Goal: Transaction & Acquisition: Purchase product/service

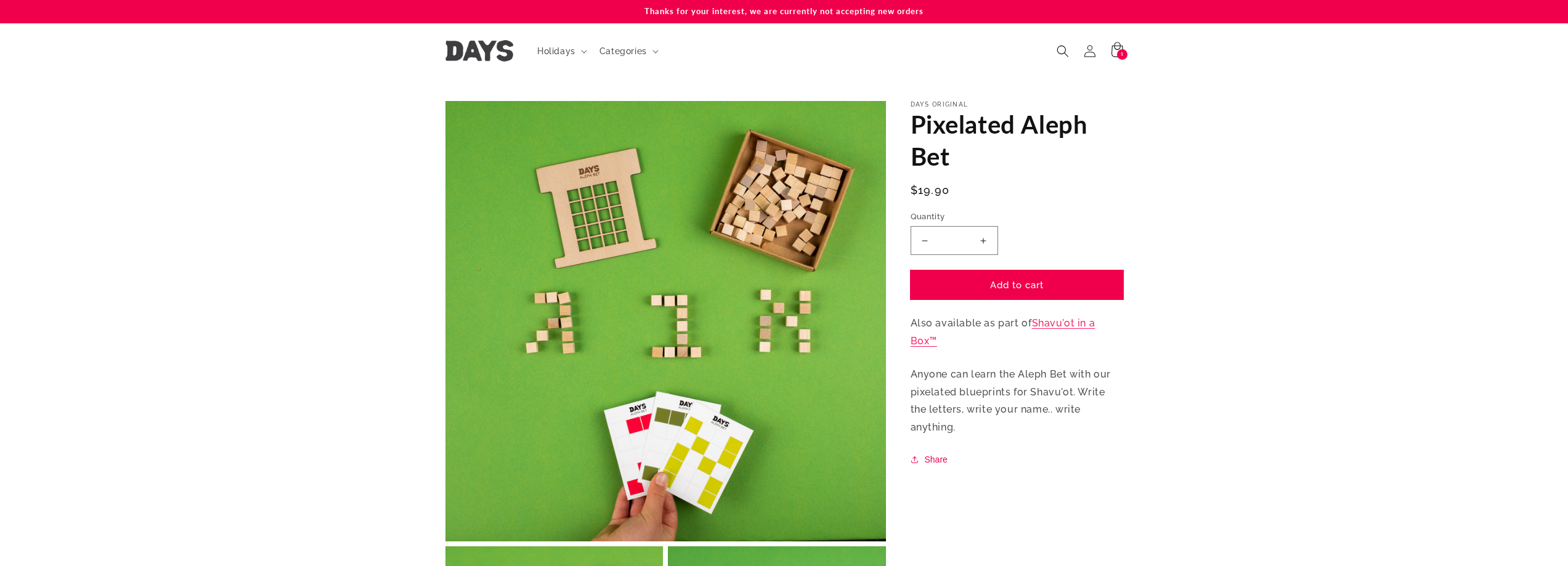
click at [990, 282] on button "Add to cart" at bounding box center [1017, 285] width 213 height 29
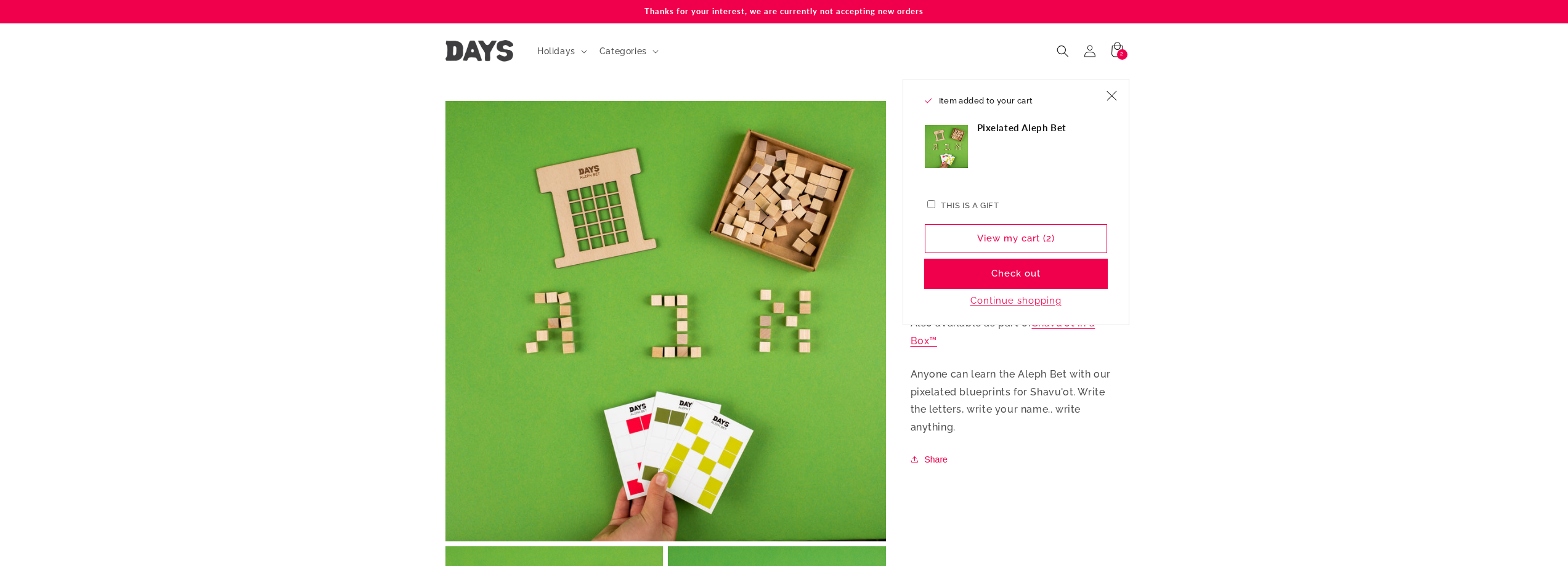
click at [1001, 273] on button "Check out" at bounding box center [1016, 274] width 182 height 29
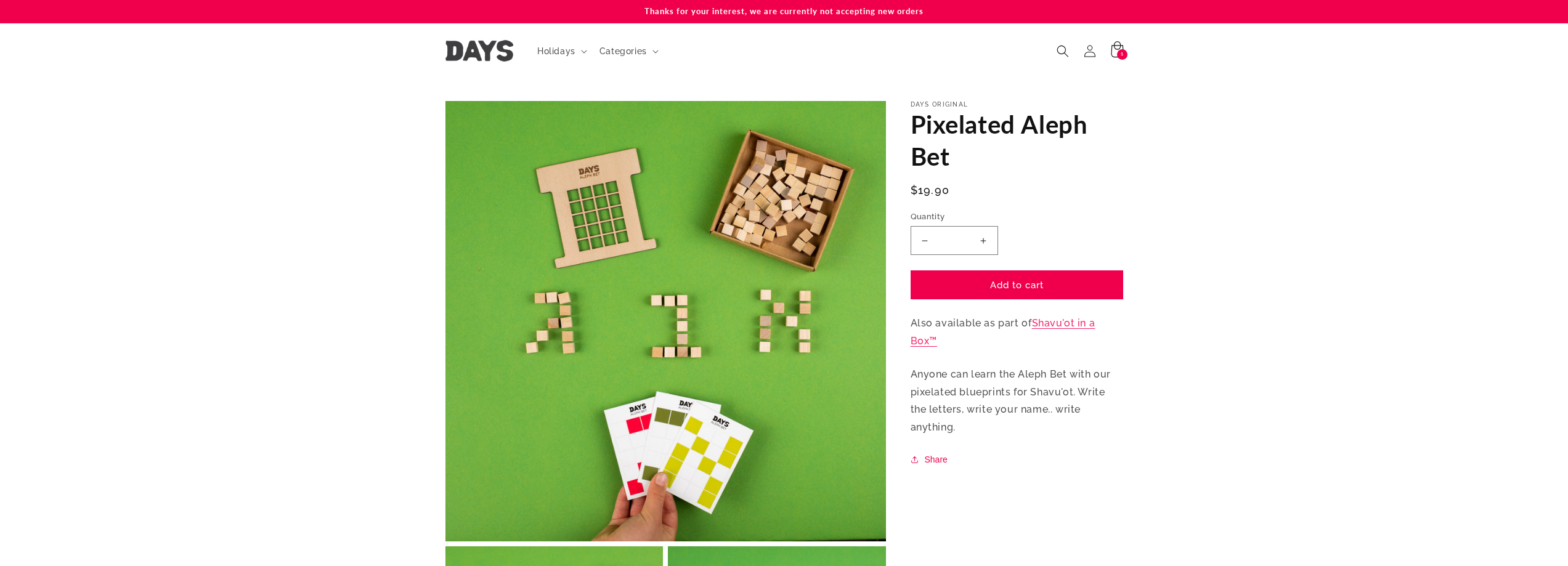
click at [1114, 47] on icon at bounding box center [1116, 48] width 12 height 16
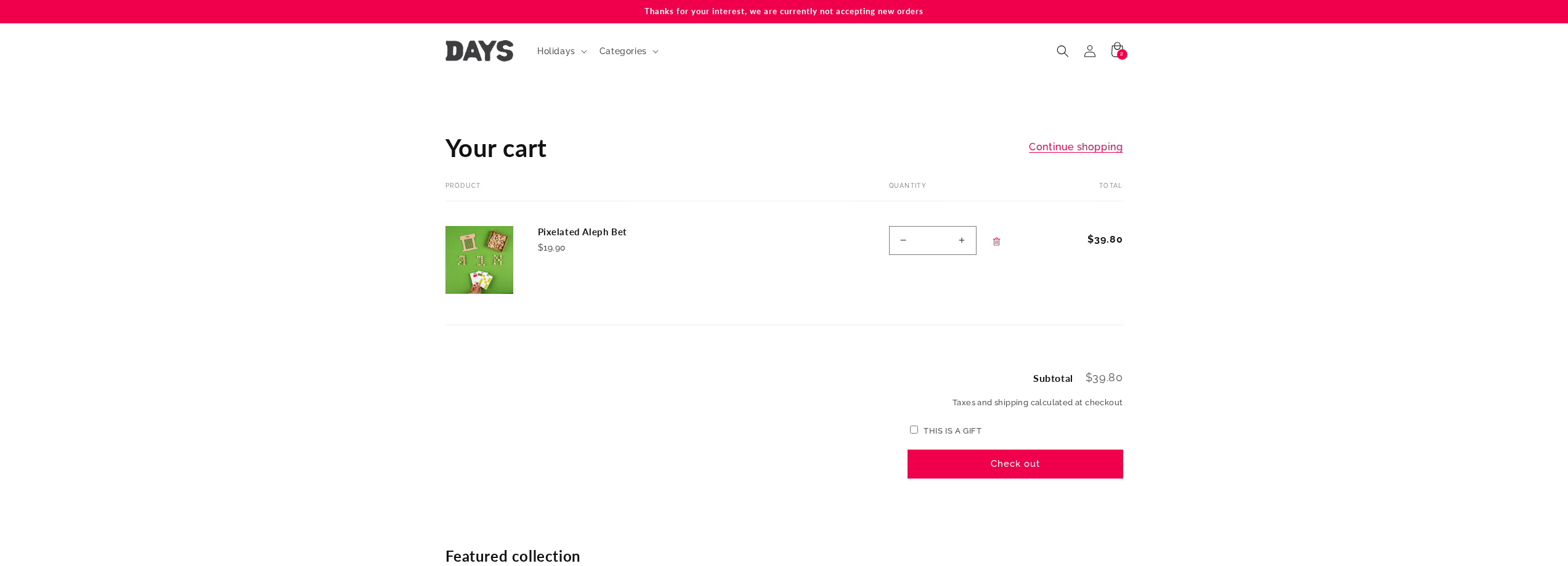
click at [904, 237] on button "Decrease quantity for Pixelated Aleph Bet" at bounding box center [903, 240] width 28 height 29
type input "*"
